Goal: Communication & Community: Answer question/provide support

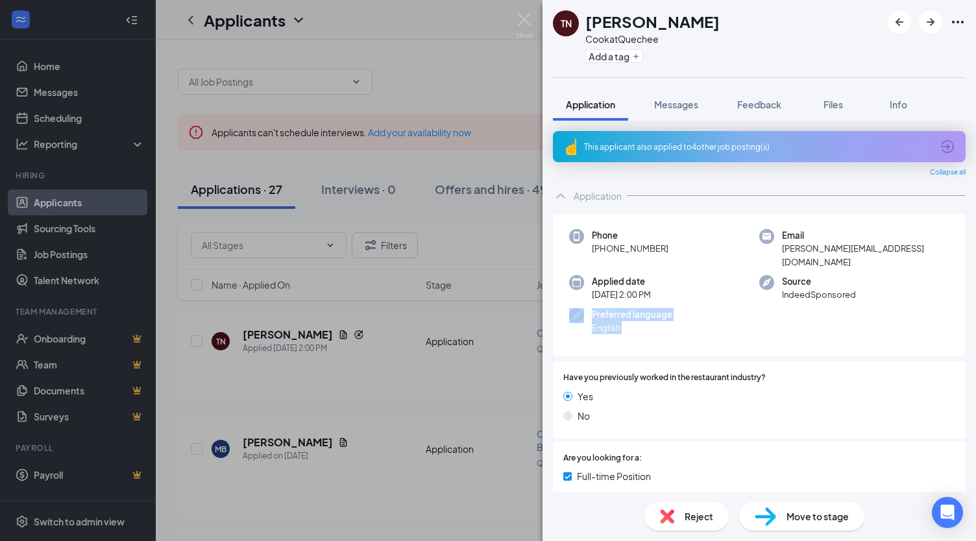
drag, startPoint x: 0, startPoint y: 0, endPoint x: 876, endPoint y: 290, distance: 922.5
click at [876, 290] on div "TN [PERSON_NAME] at Quechee Add a tag Application Messages Feedback Files Info …" at bounding box center [488, 270] width 976 height 541
click at [841, 108] on span "Files" at bounding box center [833, 105] width 19 height 12
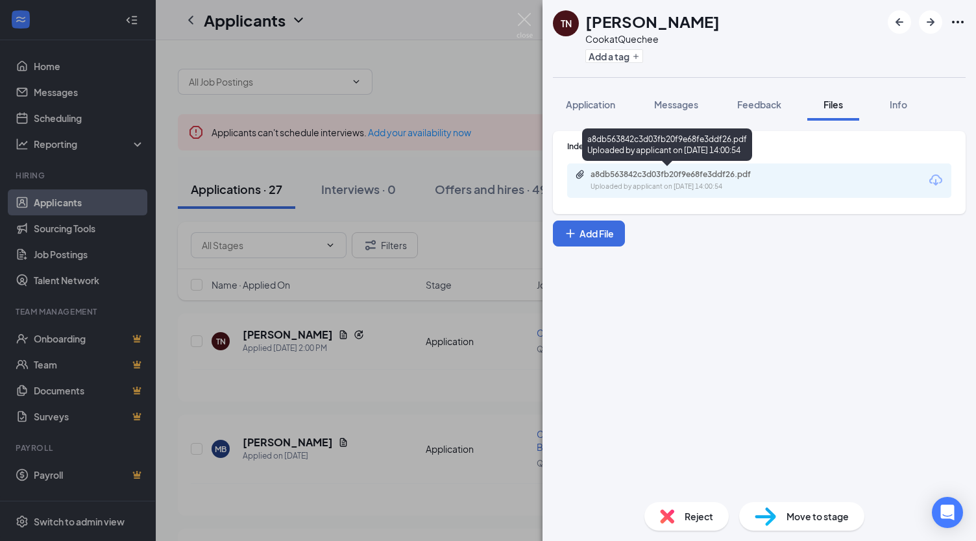
click at [653, 173] on div "a8db563842c3d03fb20f9e68fe3ddf26.pdf" at bounding box center [682, 174] width 182 height 10
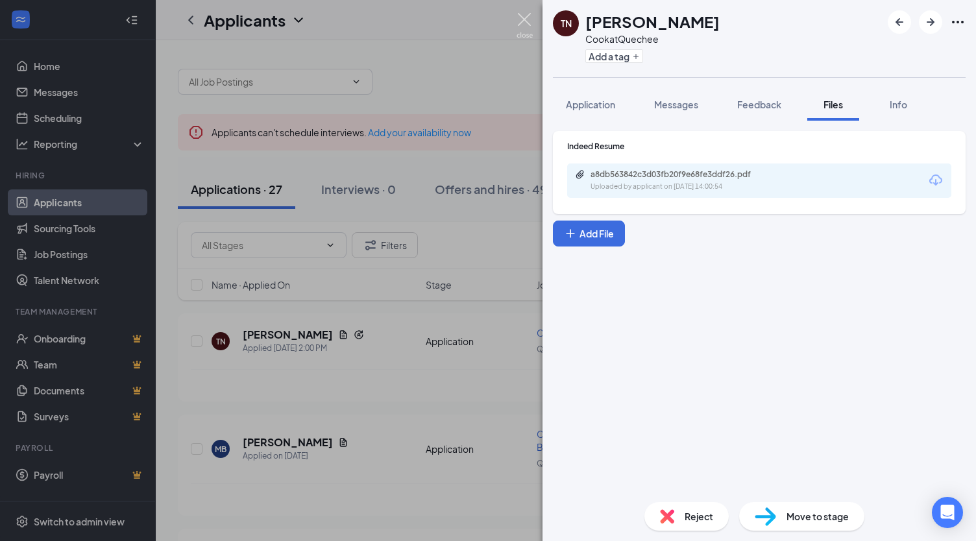
click at [528, 21] on img at bounding box center [525, 25] width 16 height 25
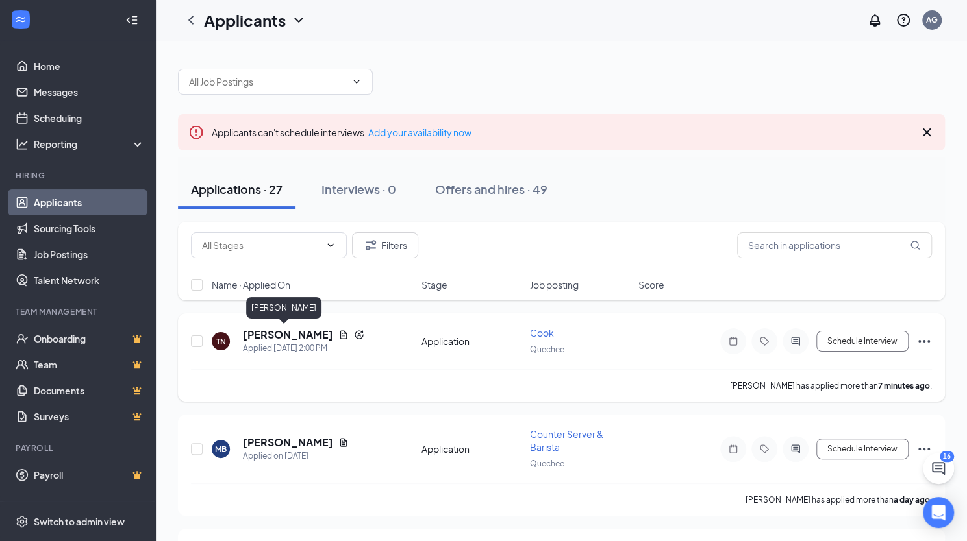
click at [275, 338] on h5 "[PERSON_NAME]" at bounding box center [288, 335] width 90 height 14
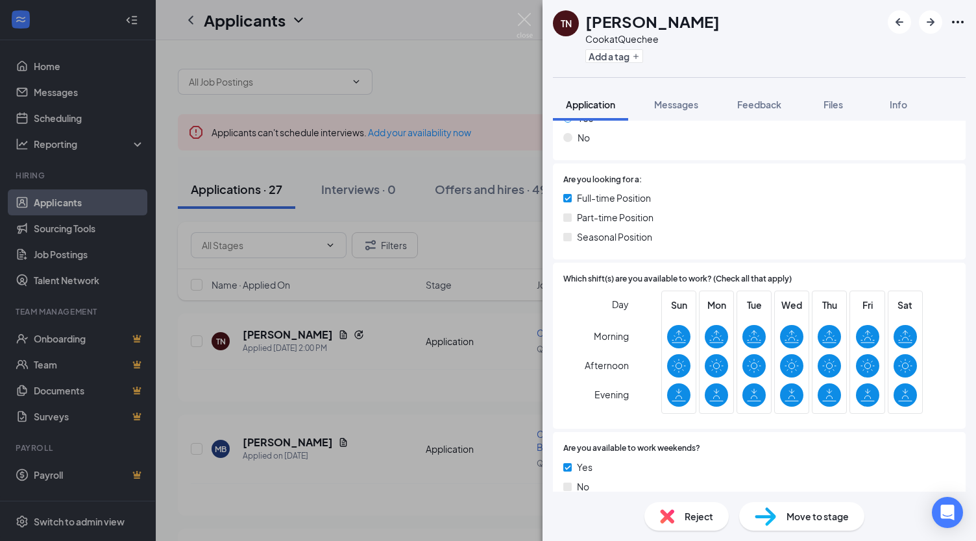
scroll to position [412, 0]
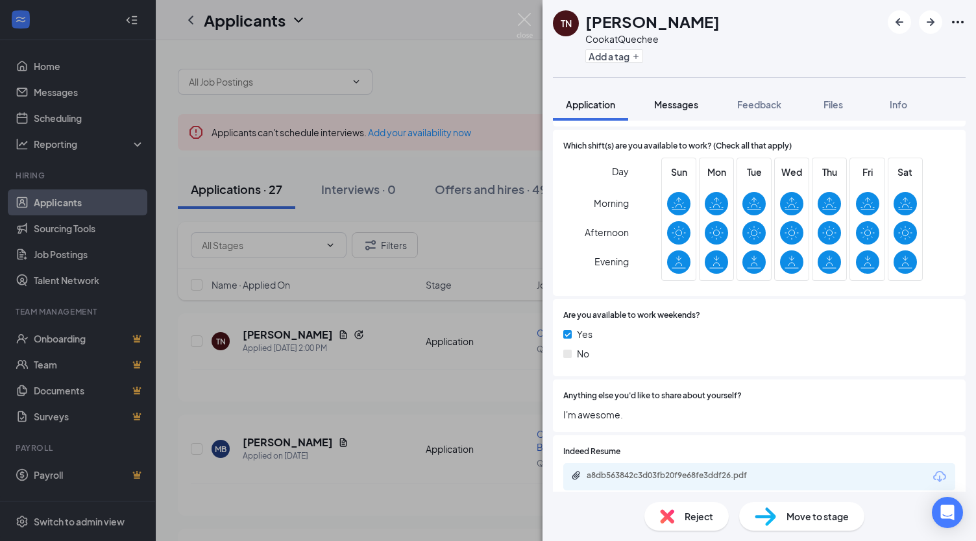
click at [691, 106] on span "Messages" at bounding box center [676, 105] width 44 height 12
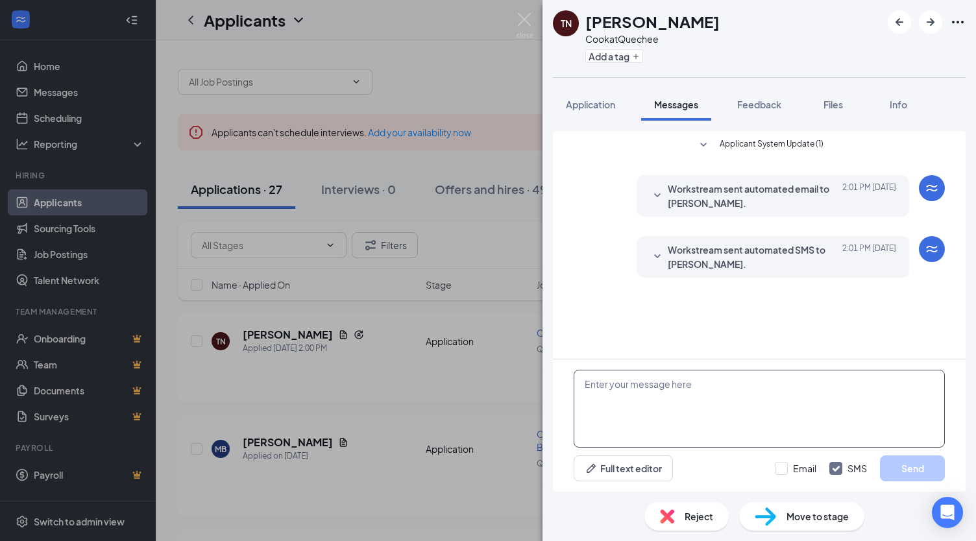
click at [604, 398] on textarea at bounding box center [759, 409] width 371 height 78
paste textarea "I would like to set up a time to interview. Please send me a few times that wor…"
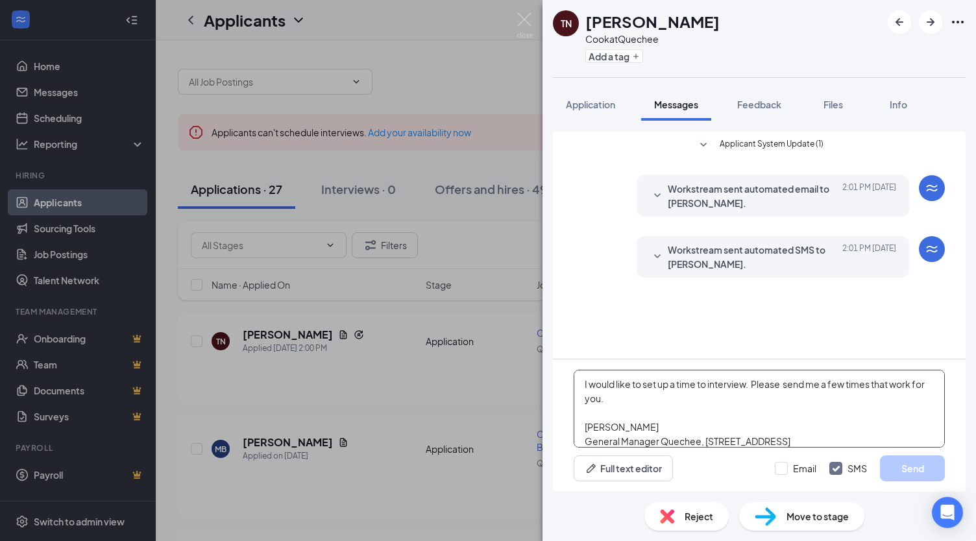
scroll to position [28, 0]
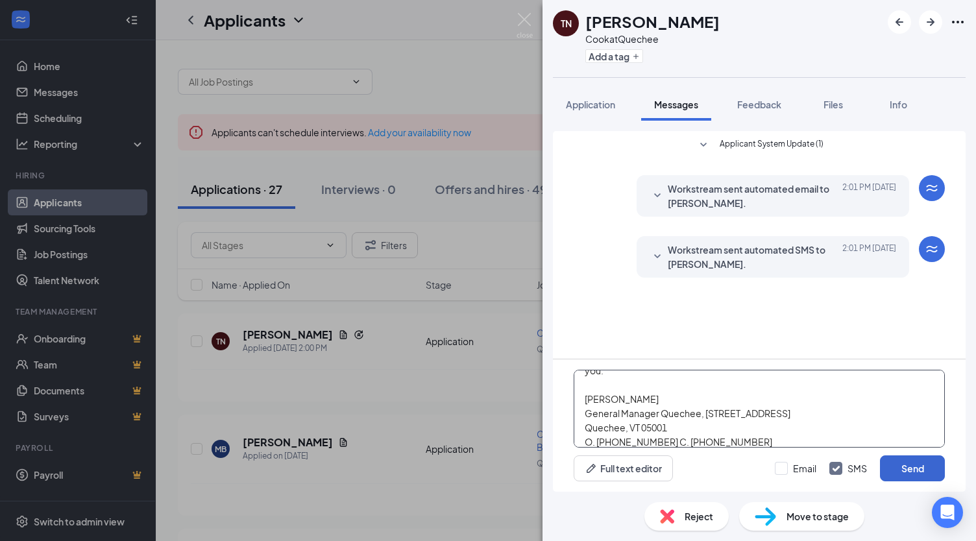
type textarea "I would like to set up a time to interview. Please send me a few times that wor…"
click at [918, 470] on button "Send" at bounding box center [912, 469] width 65 height 26
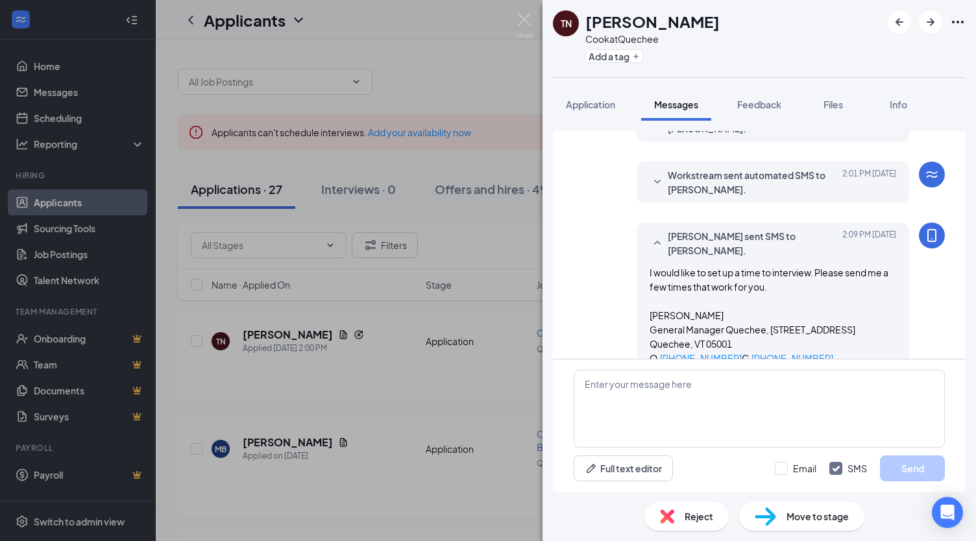
scroll to position [87, 0]
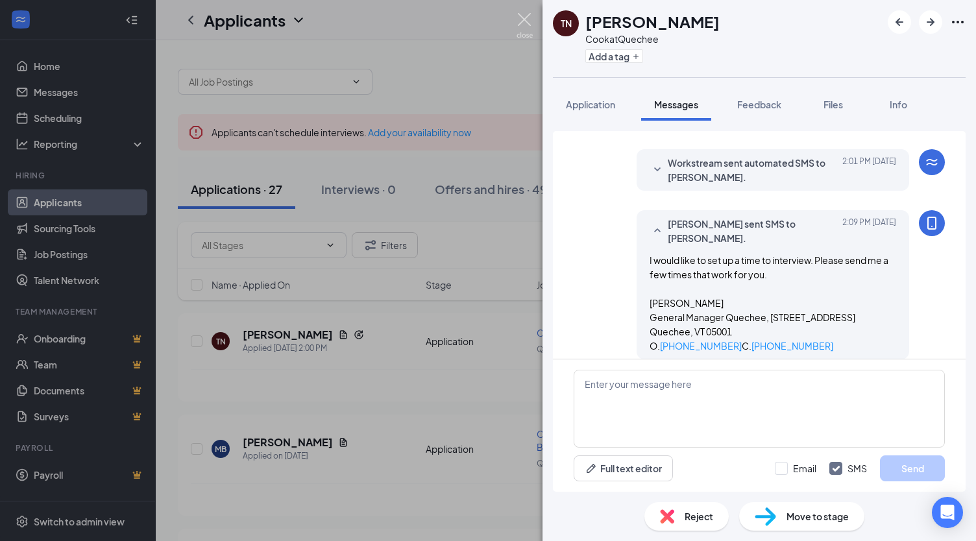
click at [523, 18] on img at bounding box center [525, 25] width 16 height 25
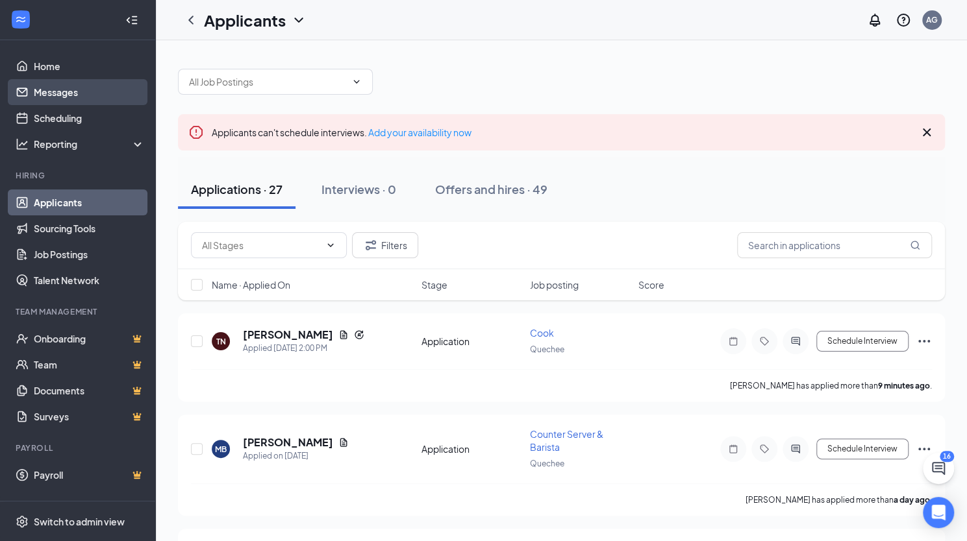
click at [55, 93] on link "Messages" at bounding box center [89, 92] width 111 height 26
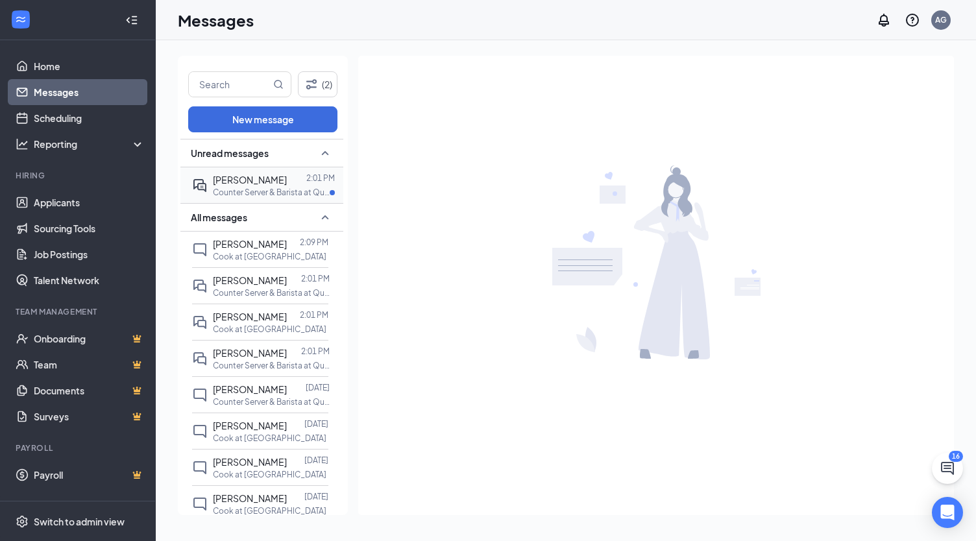
click at [264, 191] on p "Counter Server & Barista at Quechee" at bounding box center [271, 192] width 117 height 11
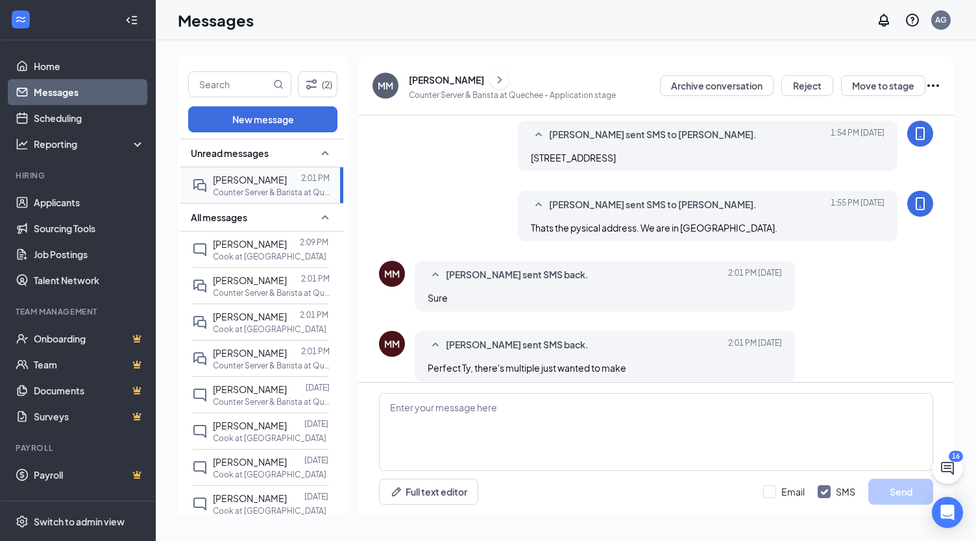
scroll to position [561, 0]
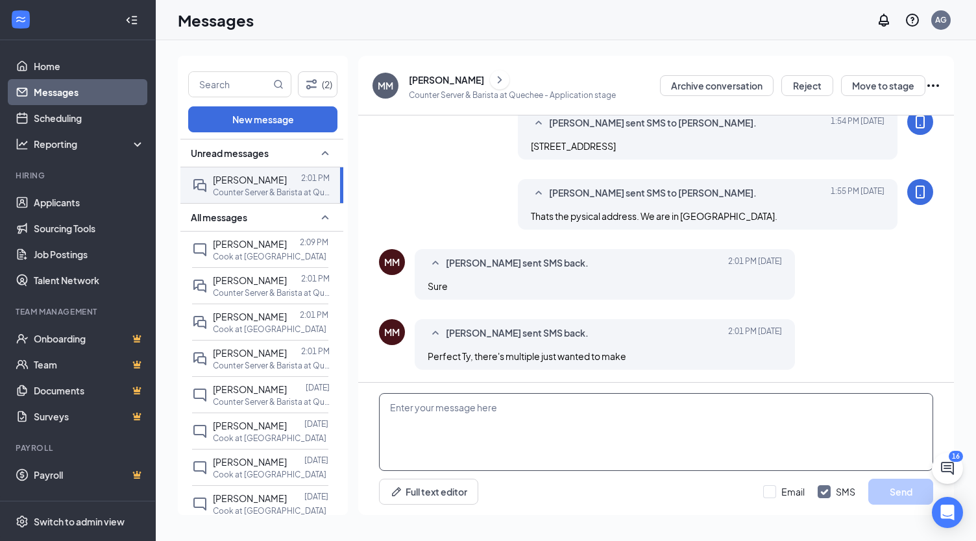
click at [432, 412] on textarea at bounding box center [656, 432] width 554 height 78
type textarea "[STREET_ADDRESS] in the same building as [GEOGRAPHIC_DATA]"
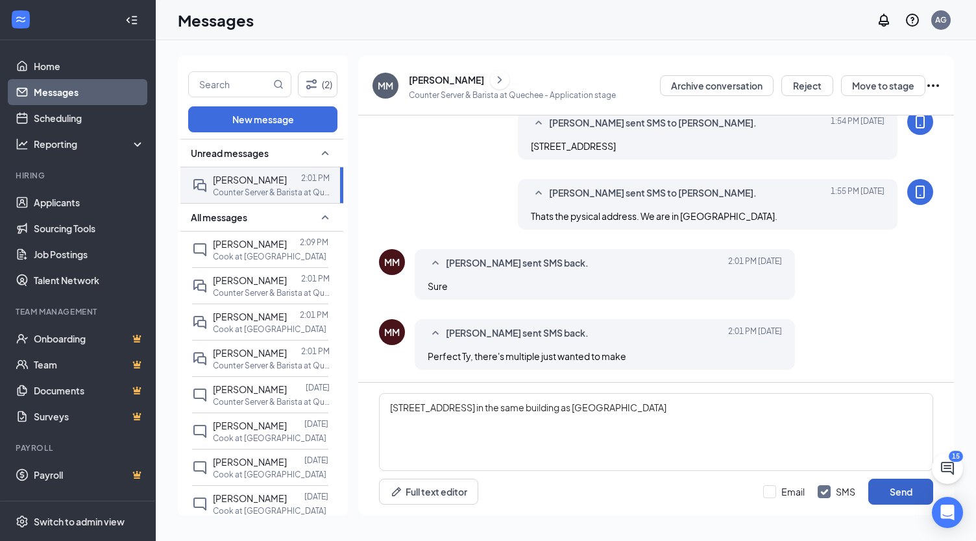
click at [915, 491] on button "Send" at bounding box center [901, 492] width 65 height 26
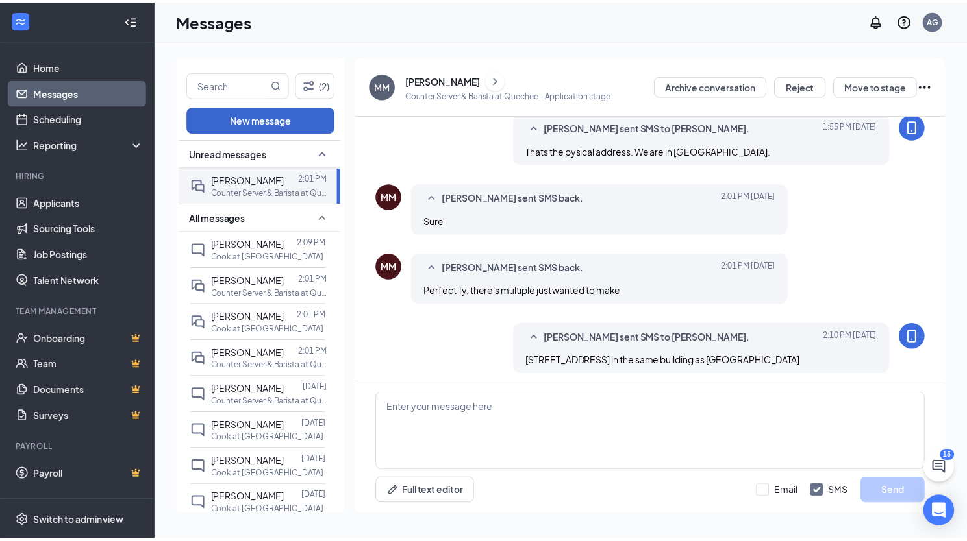
scroll to position [631, 0]
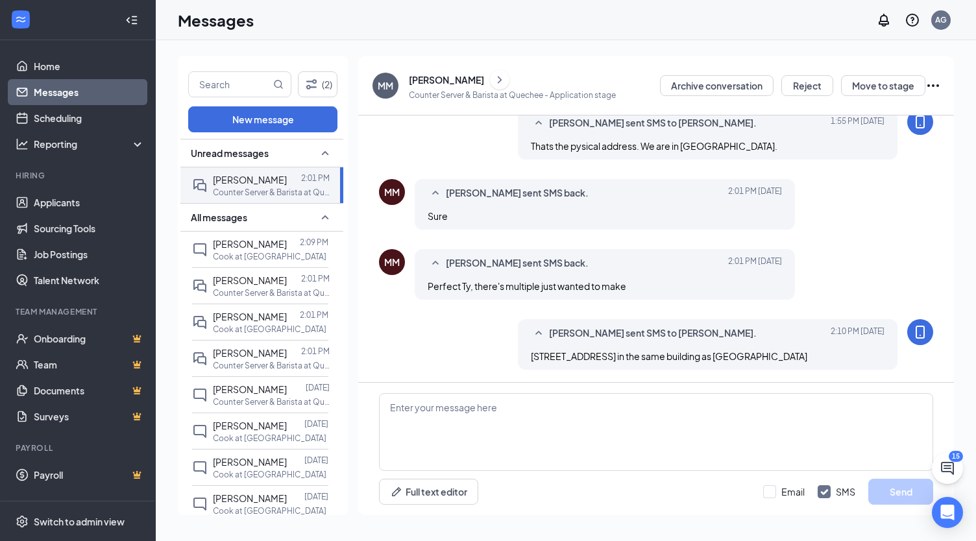
click at [66, 92] on link "Messages" at bounding box center [89, 92] width 111 height 26
click at [71, 66] on link "Home" at bounding box center [89, 66] width 111 height 26
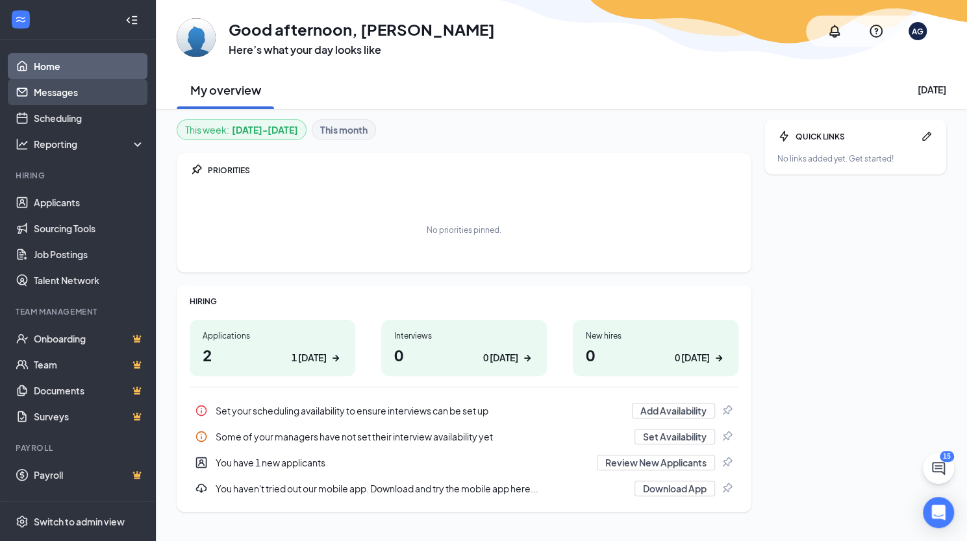
click at [80, 97] on link "Messages" at bounding box center [89, 92] width 111 height 26
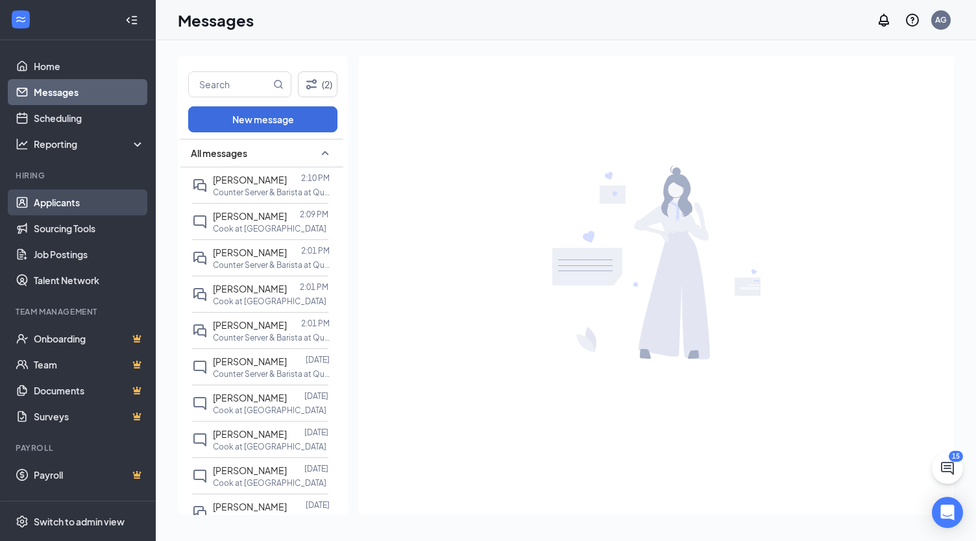
click at [79, 204] on link "Applicants" at bounding box center [89, 203] width 111 height 26
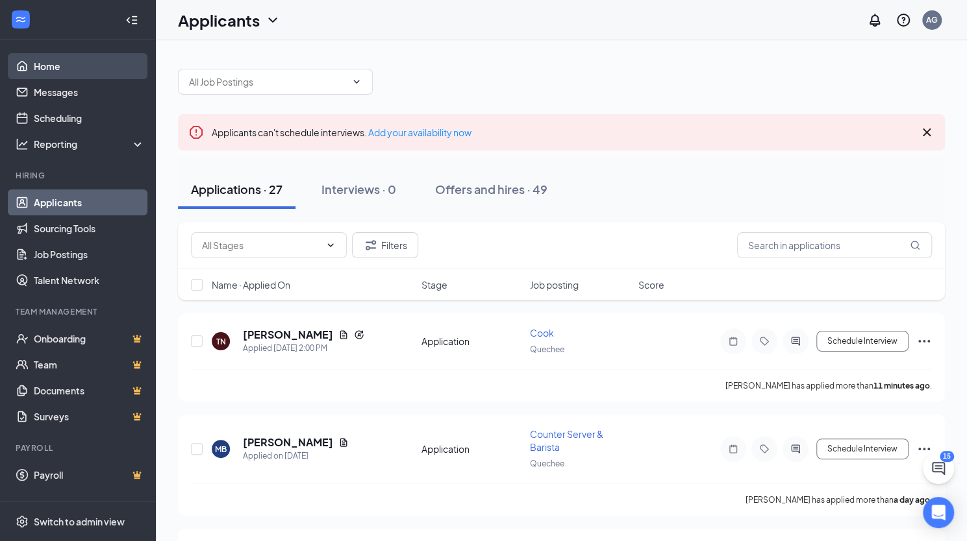
click at [83, 68] on link "Home" at bounding box center [89, 66] width 111 height 26
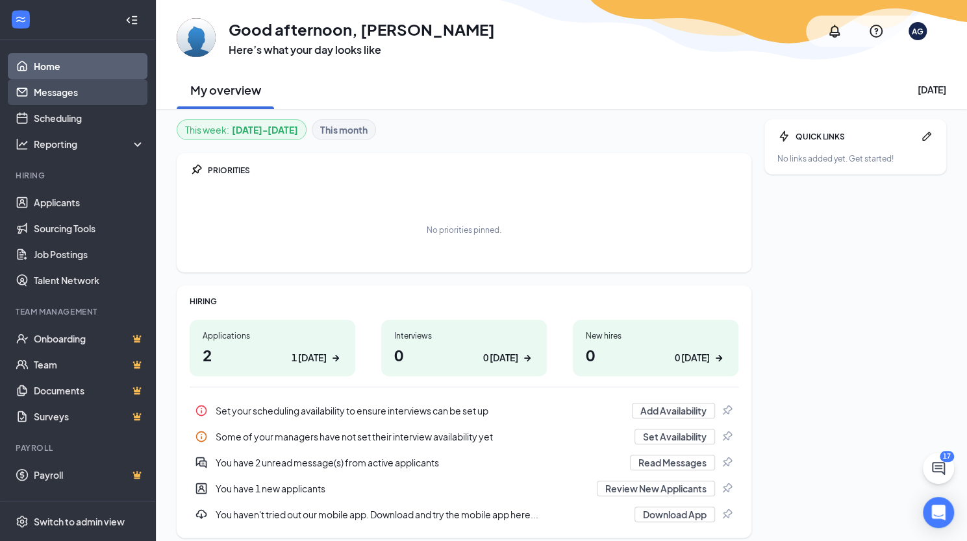
click at [71, 92] on link "Messages" at bounding box center [89, 92] width 111 height 26
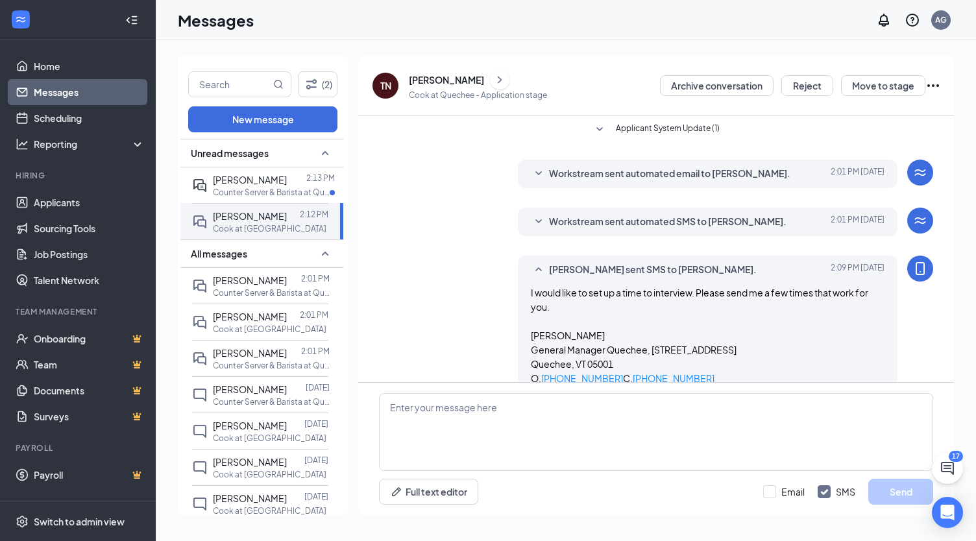
scroll to position [92, 0]
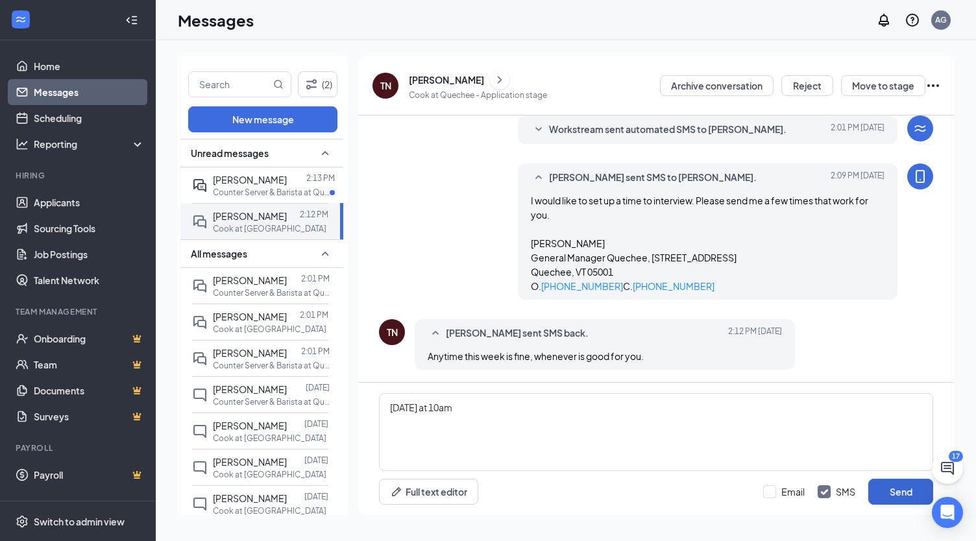
type textarea "[DATE] at 10am"
click at [895, 486] on button "Send" at bounding box center [901, 492] width 65 height 26
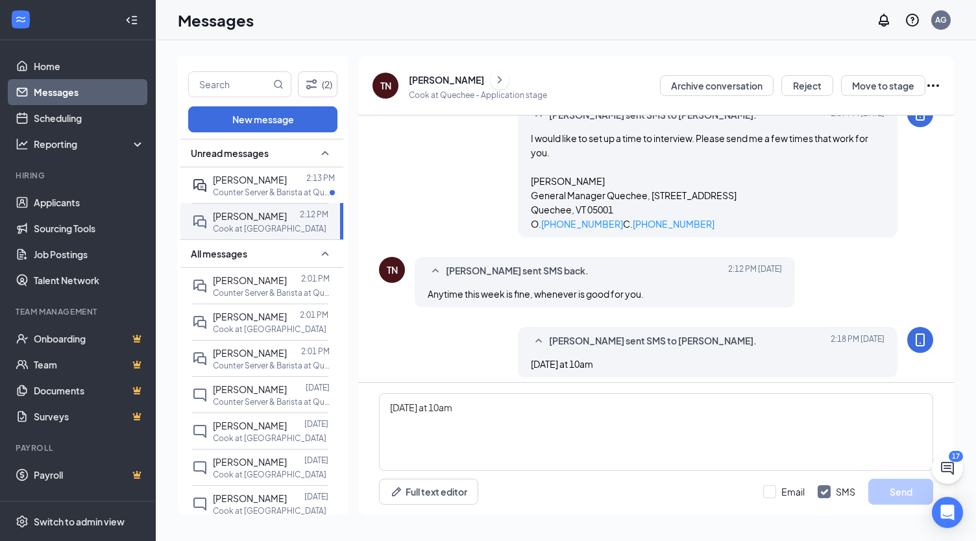
scroll to position [162, 0]
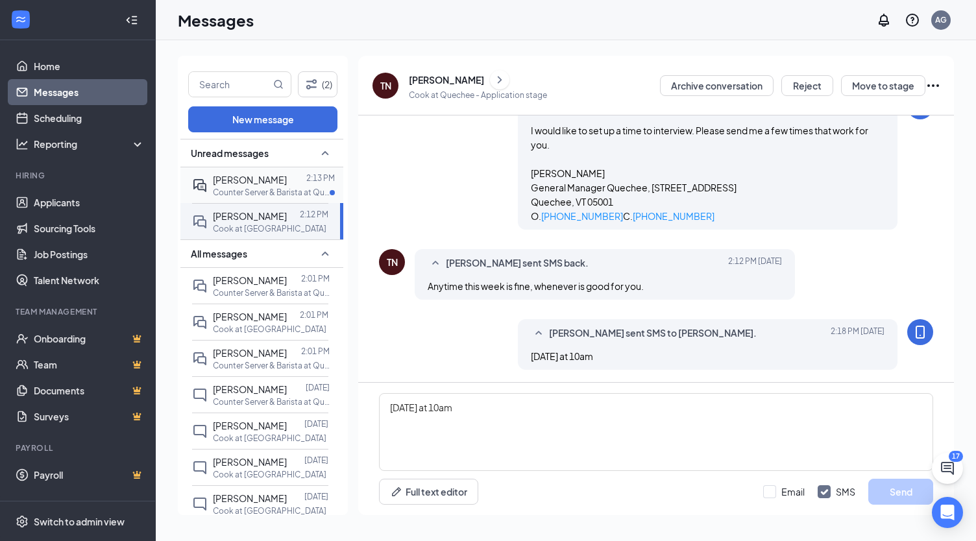
click at [277, 189] on p "Counter Server & Barista at Quechee" at bounding box center [271, 192] width 117 height 11
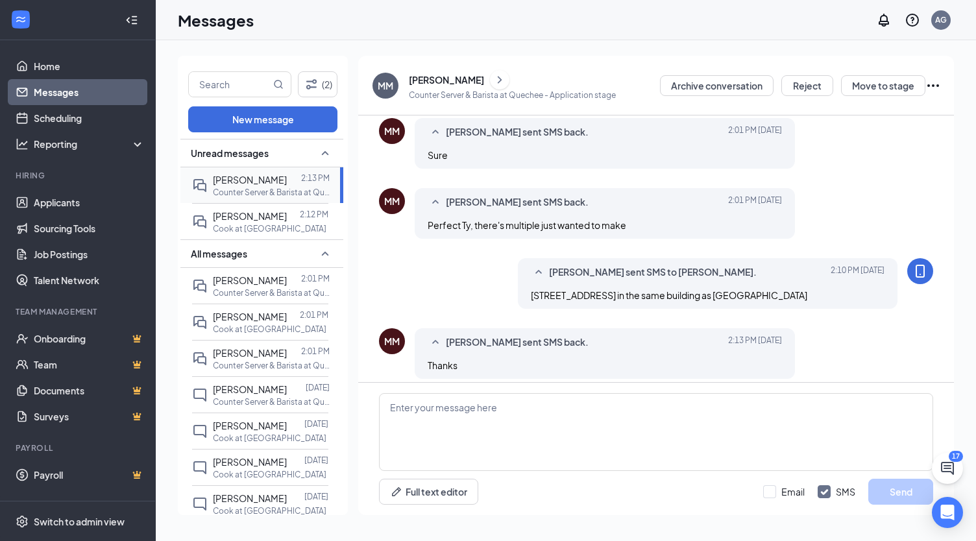
scroll to position [475, 0]
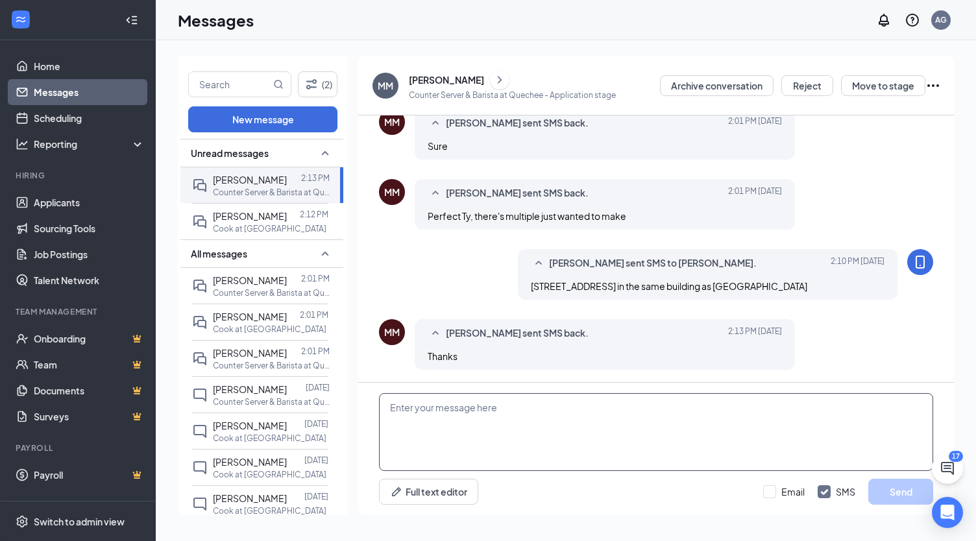
click at [477, 423] on textarea at bounding box center [656, 432] width 554 height 78
type textarea "Thank you!"
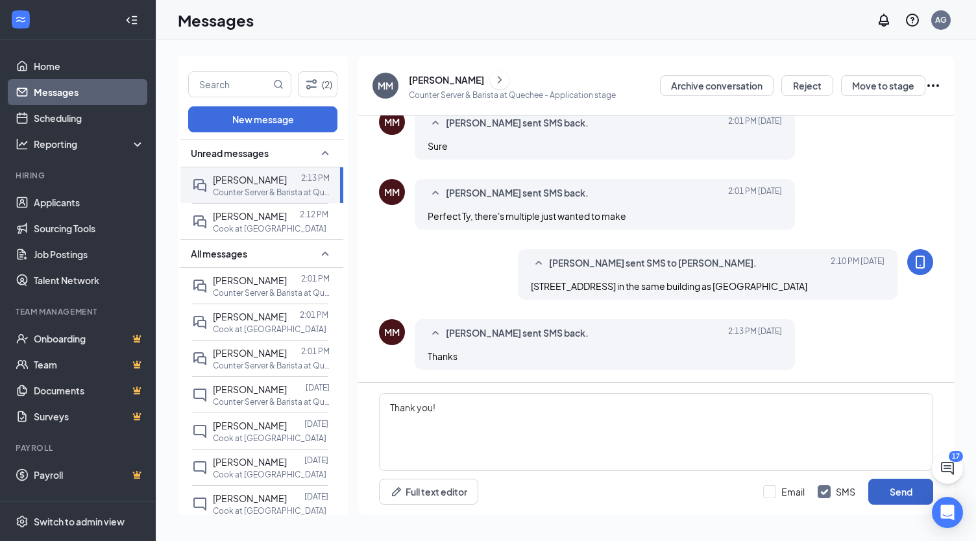
click at [906, 499] on button "Send" at bounding box center [901, 492] width 65 height 26
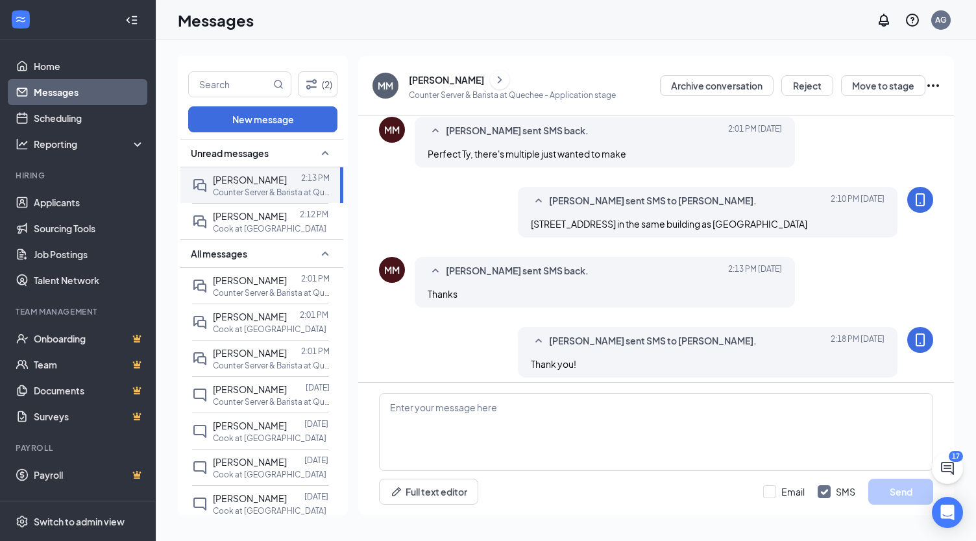
scroll to position [545, 0]
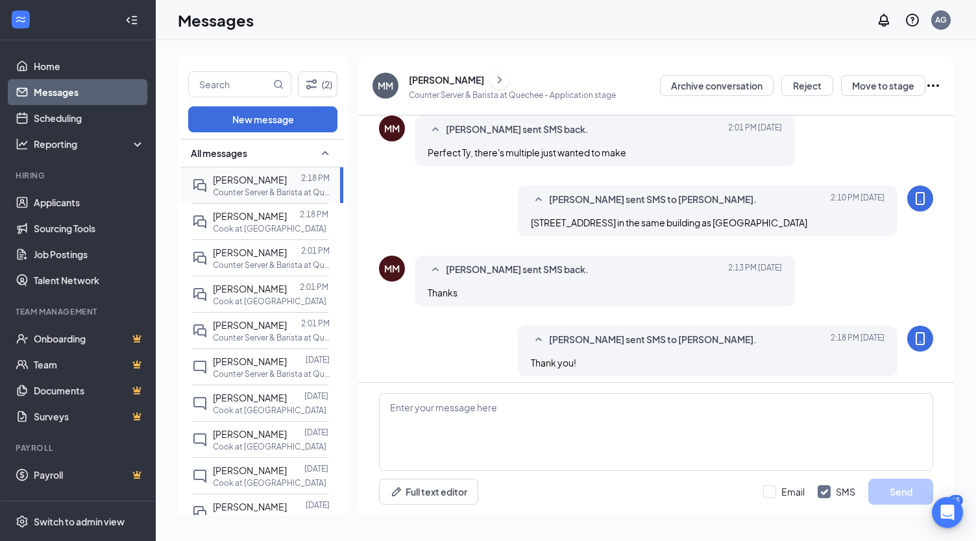
scroll to position [475, 0]
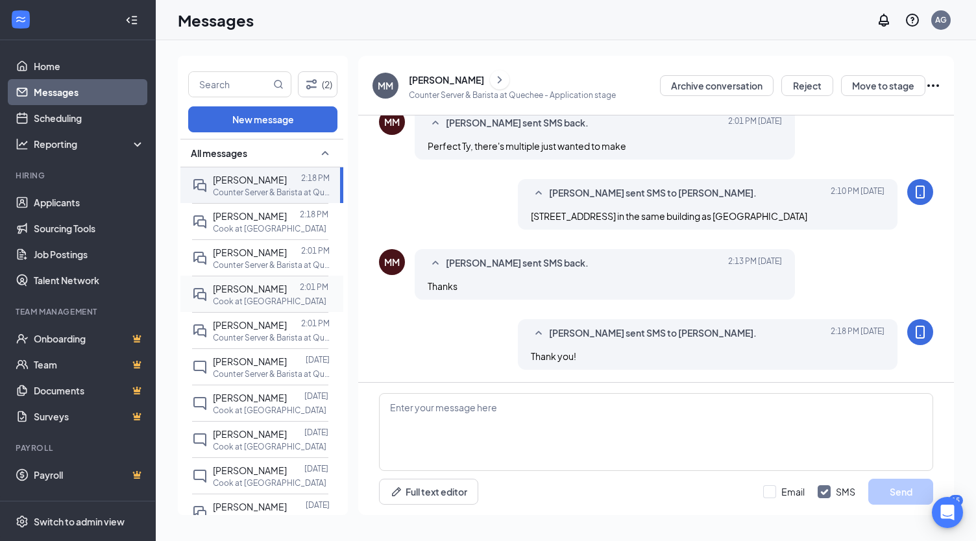
click at [264, 298] on p "Cook at [GEOGRAPHIC_DATA]" at bounding box center [270, 301] width 114 height 11
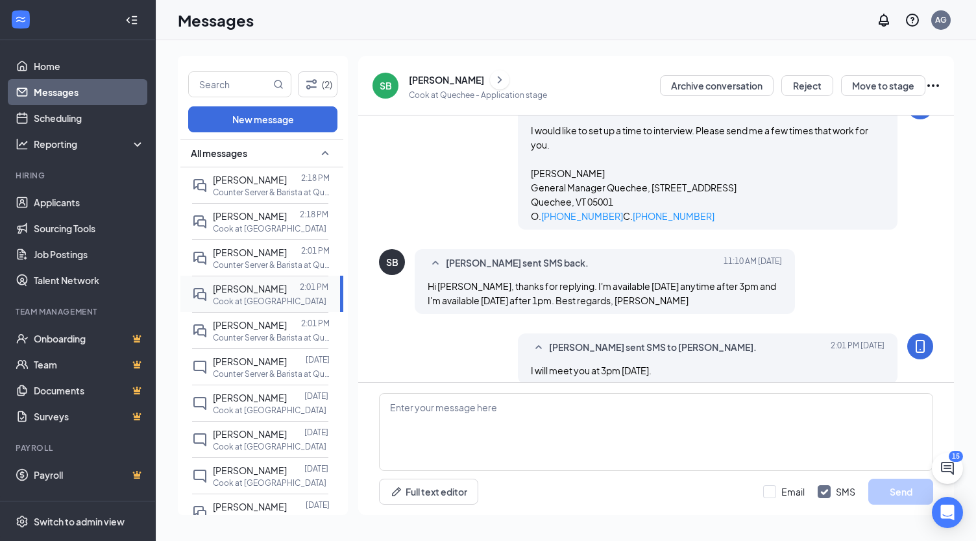
scroll to position [177, 0]
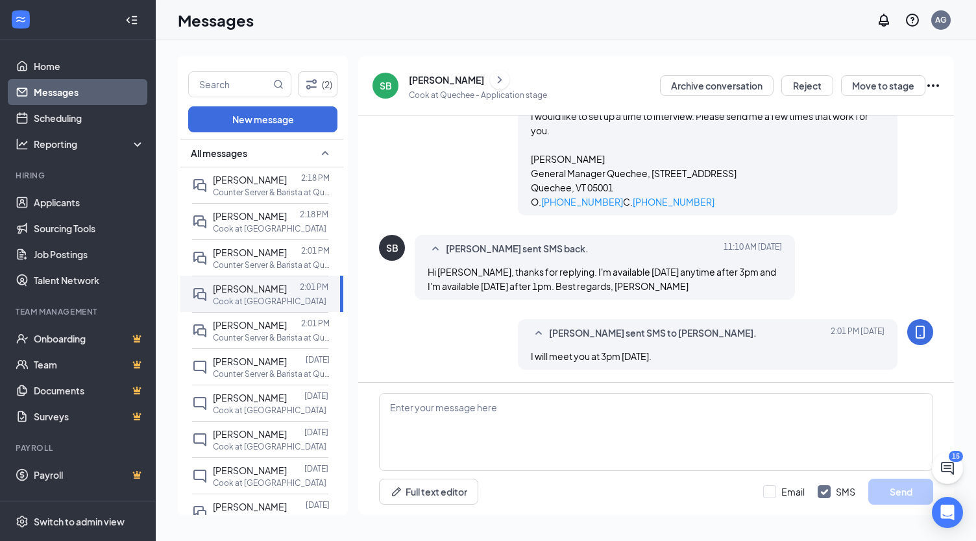
click at [421, 82] on div "[PERSON_NAME]" at bounding box center [446, 79] width 75 height 13
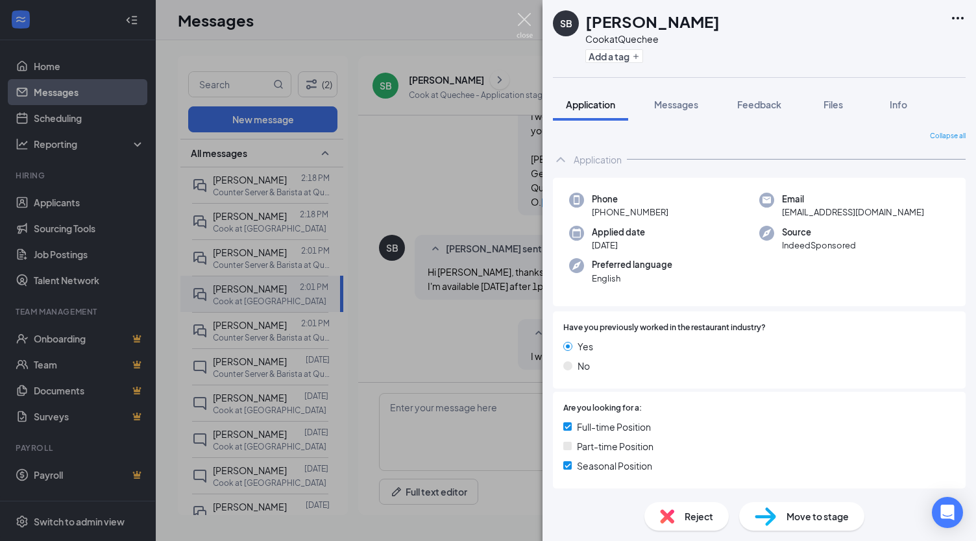
click at [523, 18] on img at bounding box center [525, 25] width 16 height 25
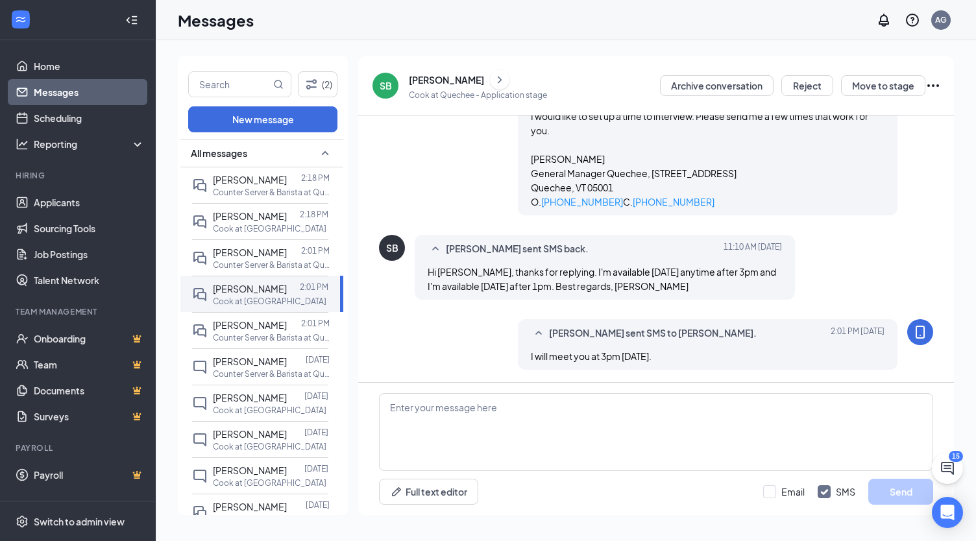
click at [445, 78] on div "[PERSON_NAME]" at bounding box center [446, 79] width 75 height 13
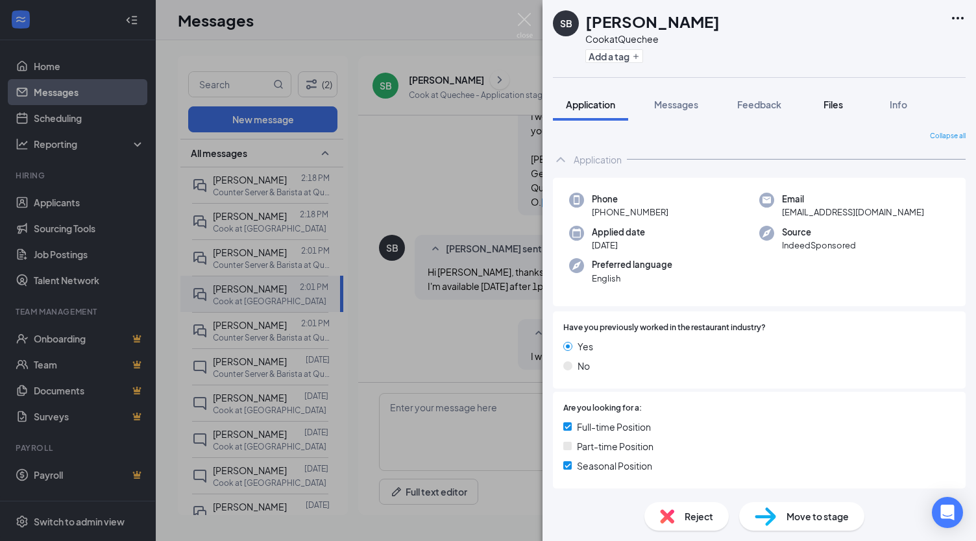
click at [841, 106] on span "Files" at bounding box center [833, 105] width 19 height 12
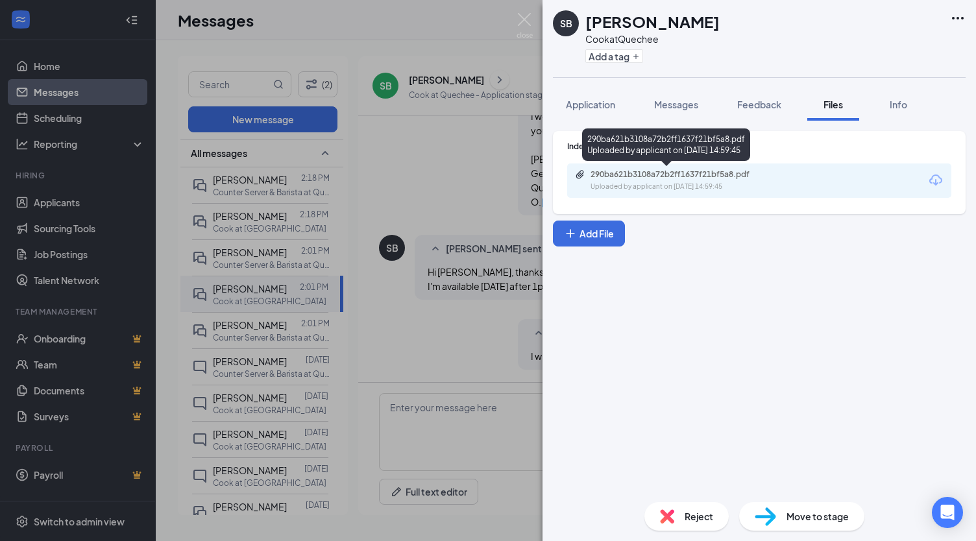
click at [732, 173] on div "290ba621b3108a72b2ff1637f21bf5a8.pdf" at bounding box center [682, 174] width 182 height 10
